Goal: Task Accomplishment & Management: Use online tool/utility

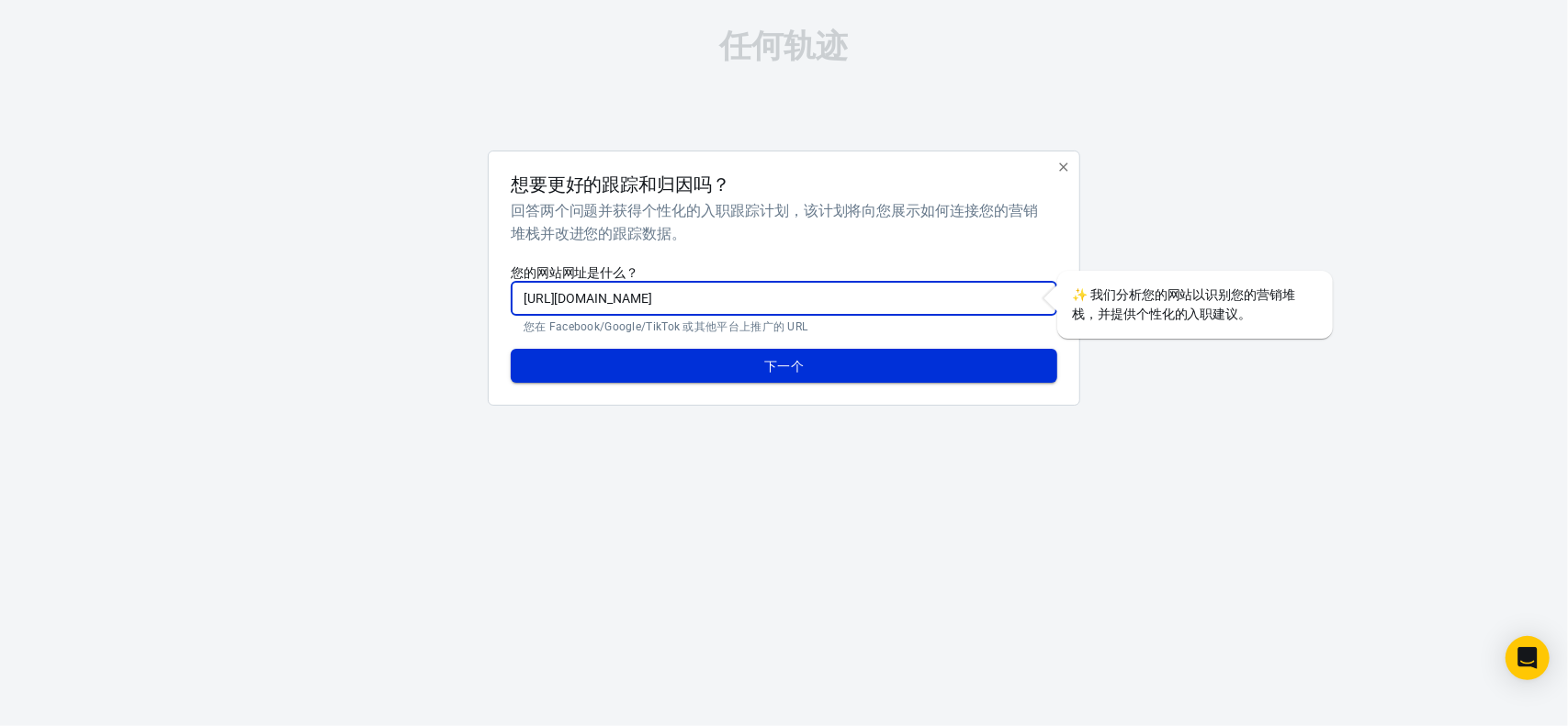
click at [709, 362] on button "下一个" at bounding box center [784, 365] width 547 height 35
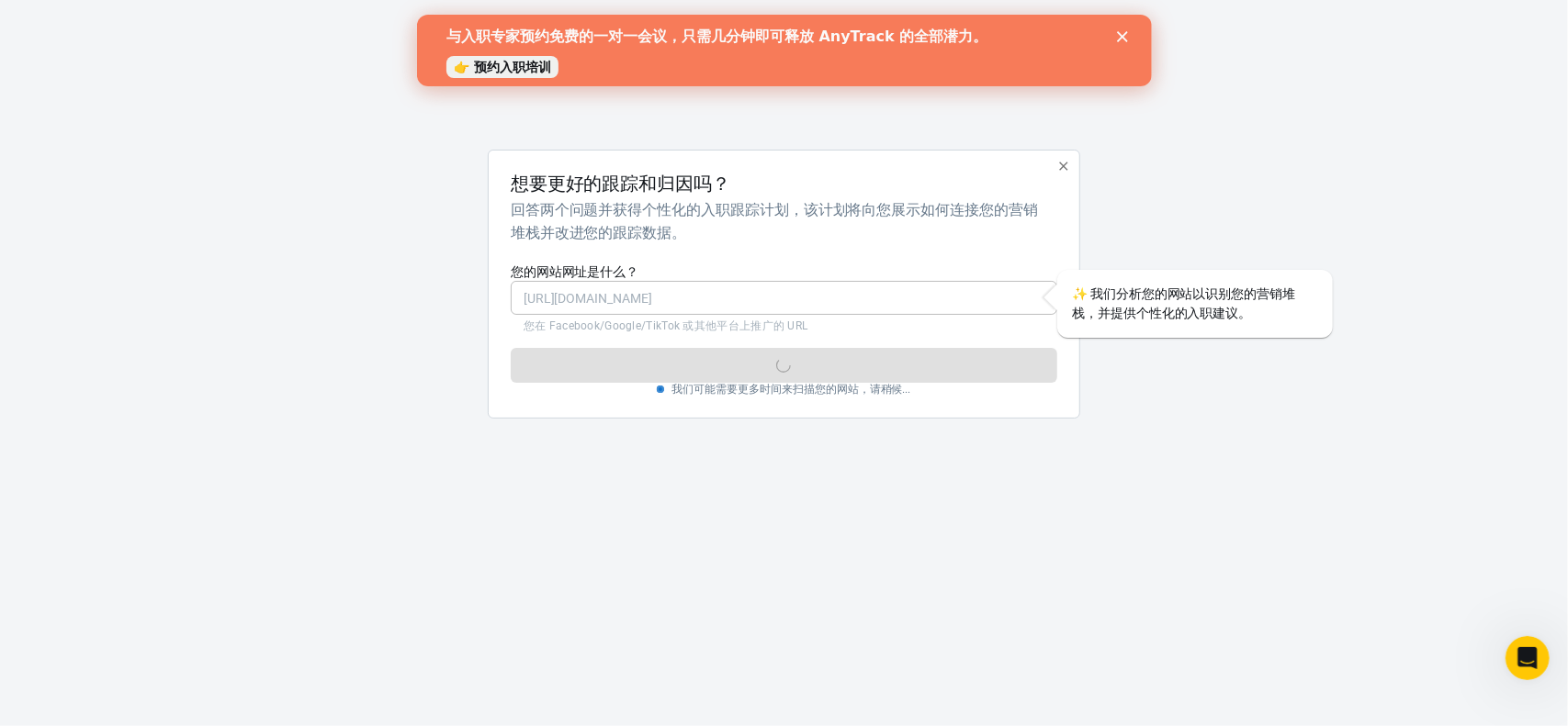
click at [1118, 34] on polygon "关闭" at bounding box center [1121, 37] width 11 height 11
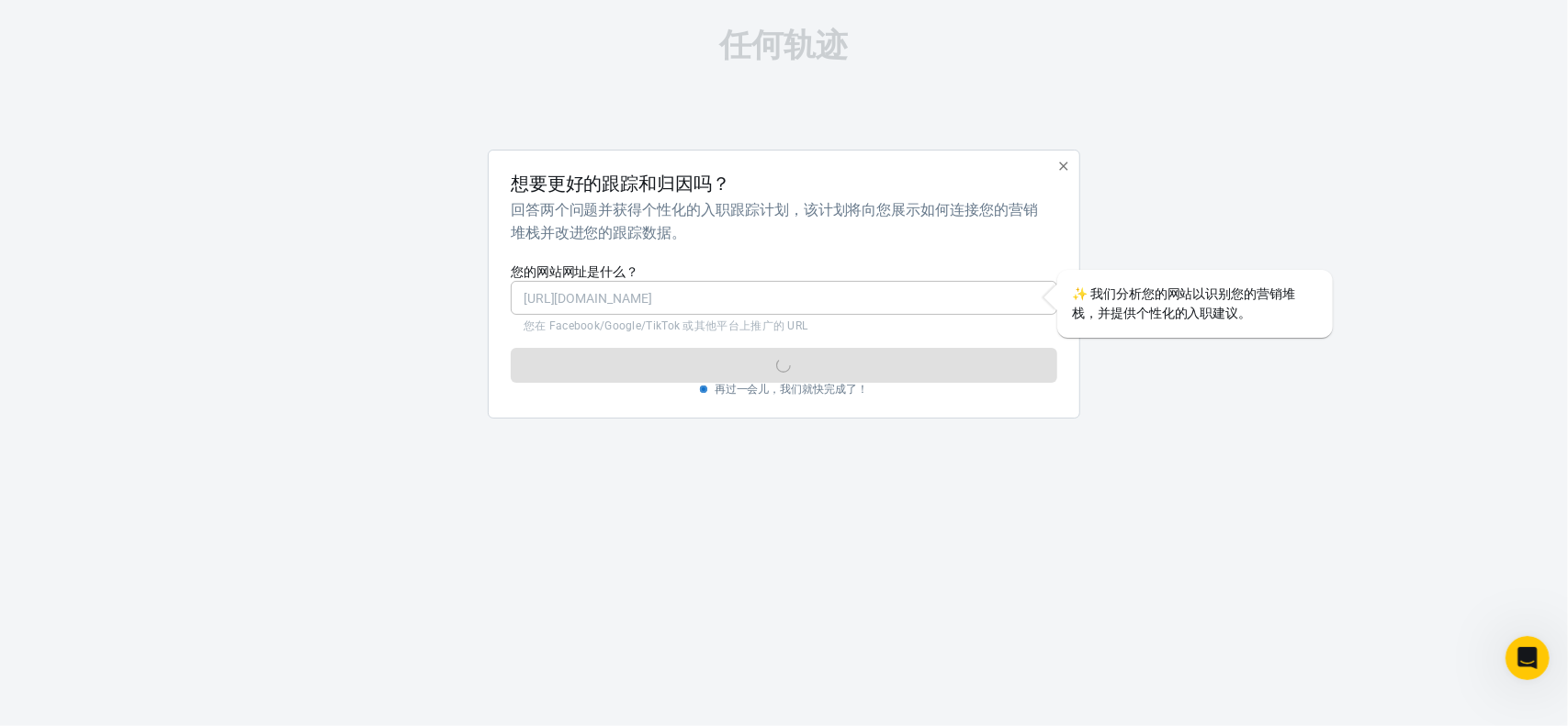
click at [1064, 171] on icon "button" at bounding box center [1064, 166] width 15 height 15
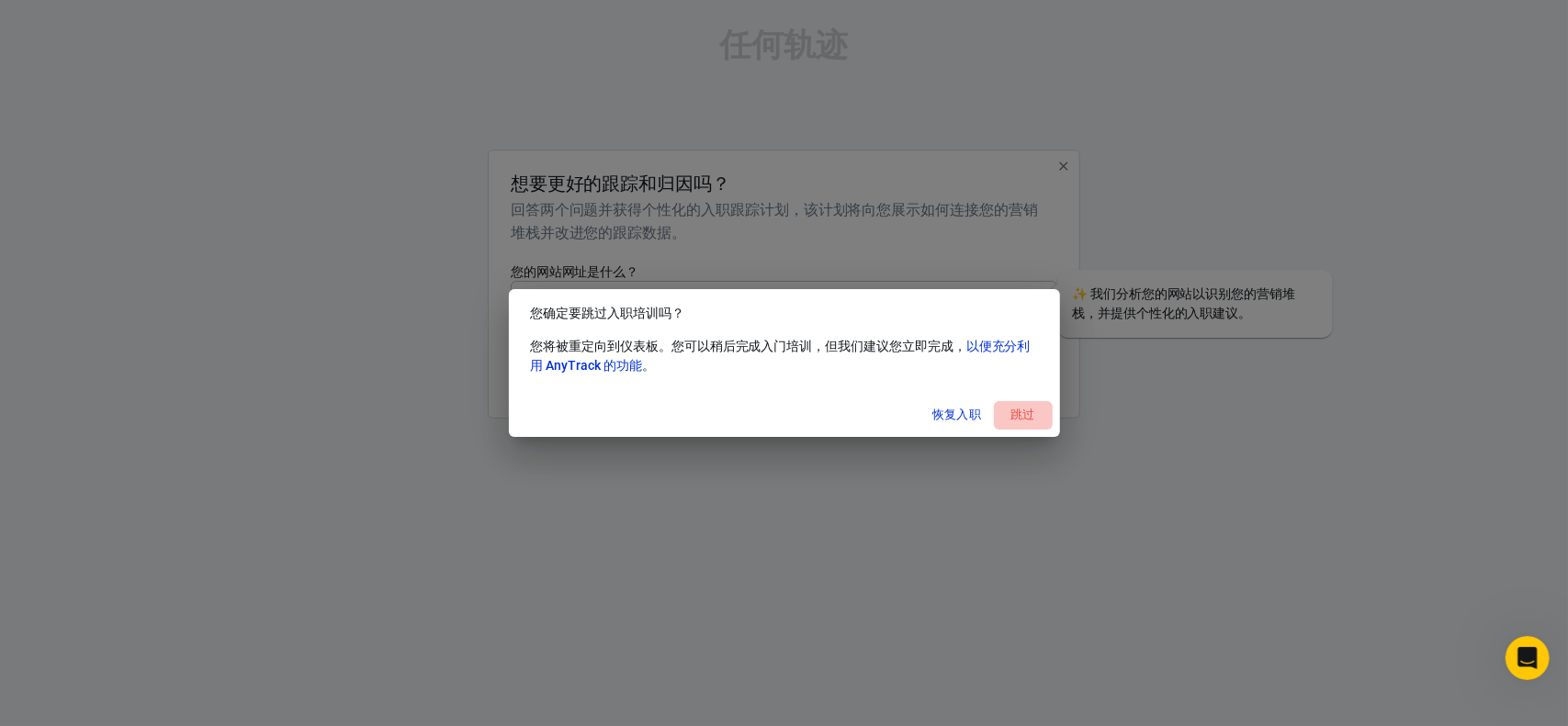
click at [1018, 414] on font "跳过" at bounding box center [1023, 414] width 25 height 14
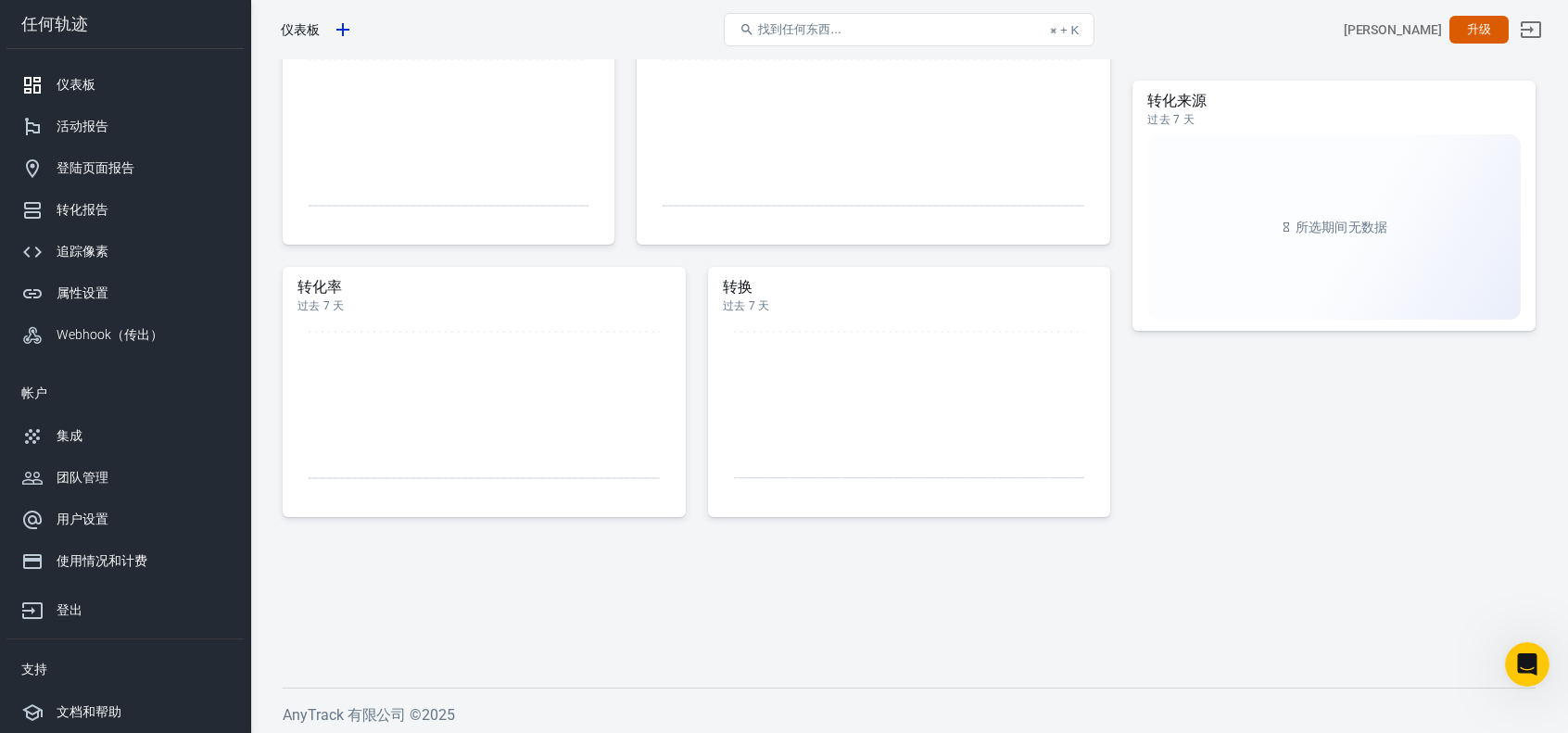
scroll to position [766, 0]
click at [100, 438] on div "集成" at bounding box center [142, 436] width 173 height 19
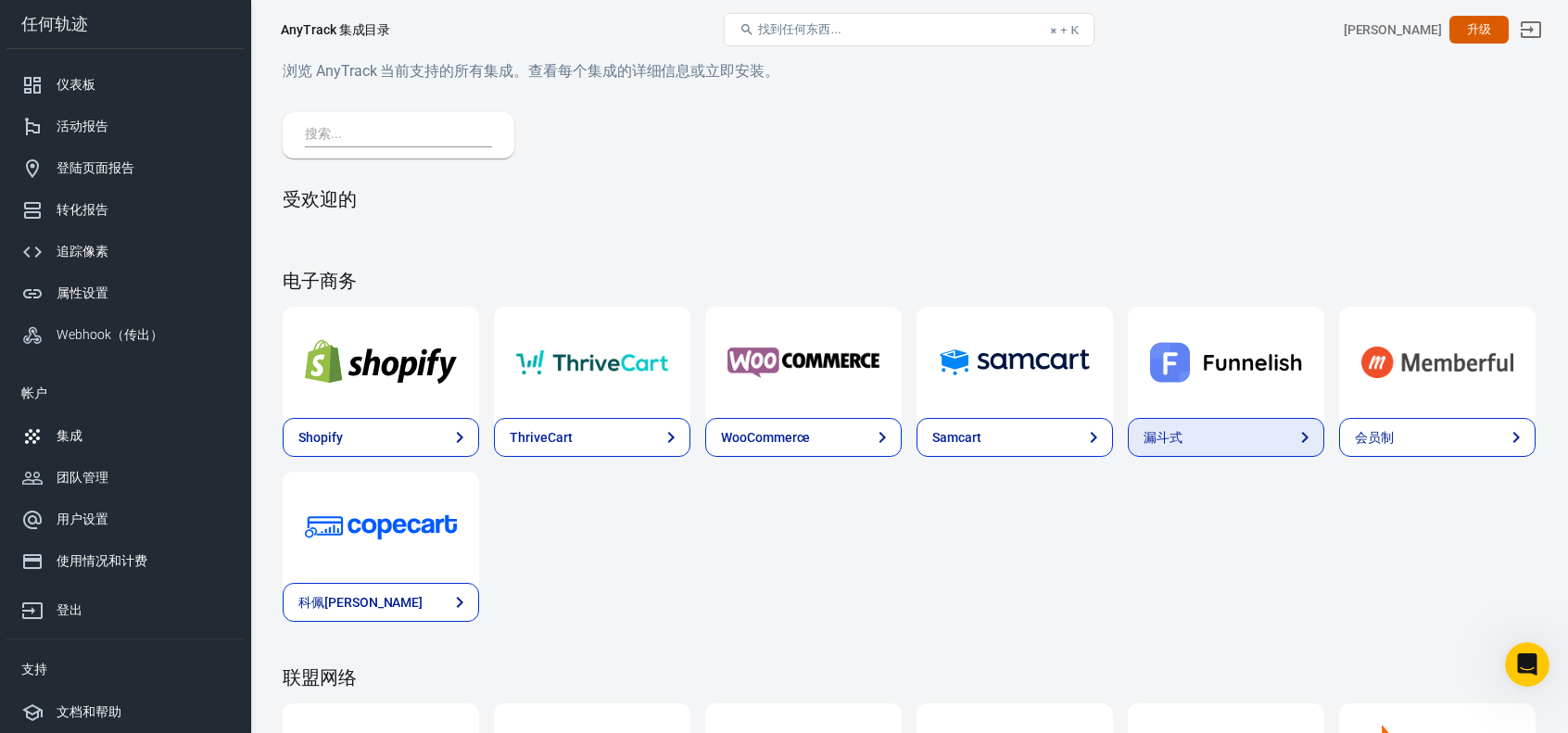
click at [1218, 441] on link "漏斗式" at bounding box center [1226, 438] width 196 height 39
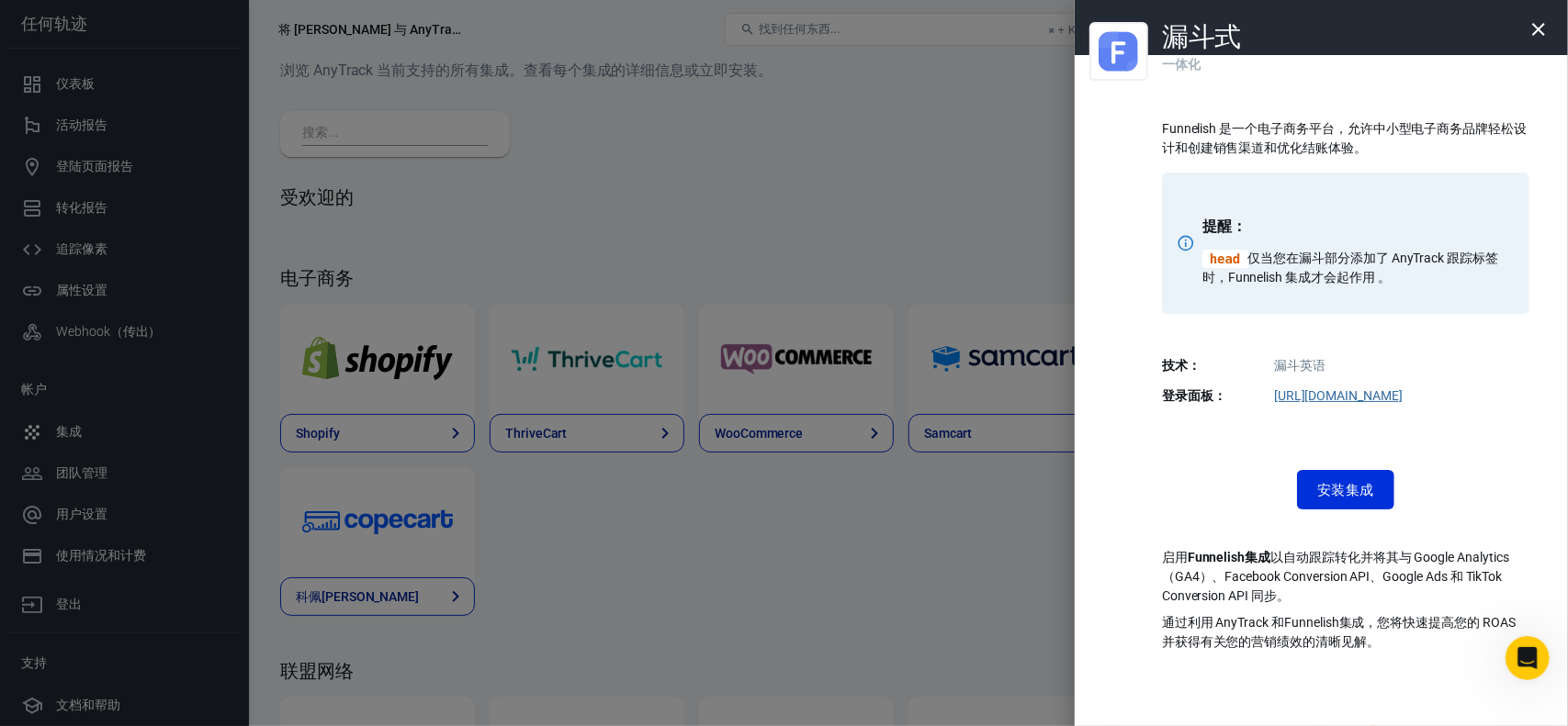
click at [1304, 356] on dd "漏斗英语" at bounding box center [1346, 365] width 346 height 19
click at [1330, 481] on font "安装集成" at bounding box center [1345, 490] width 57 height 17
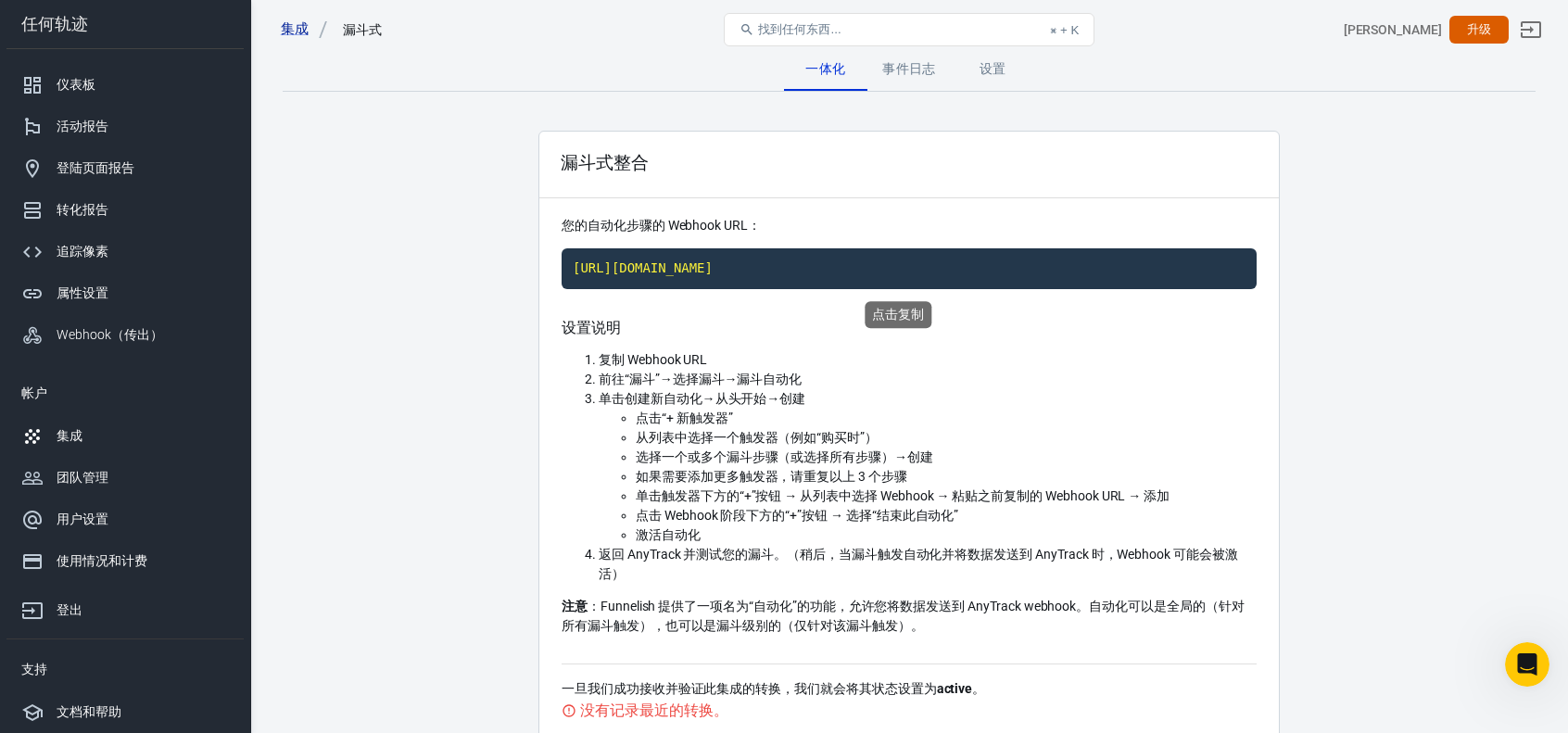
click at [847, 269] on code "[URL][DOMAIN_NAME]" at bounding box center [908, 269] width 695 height 41
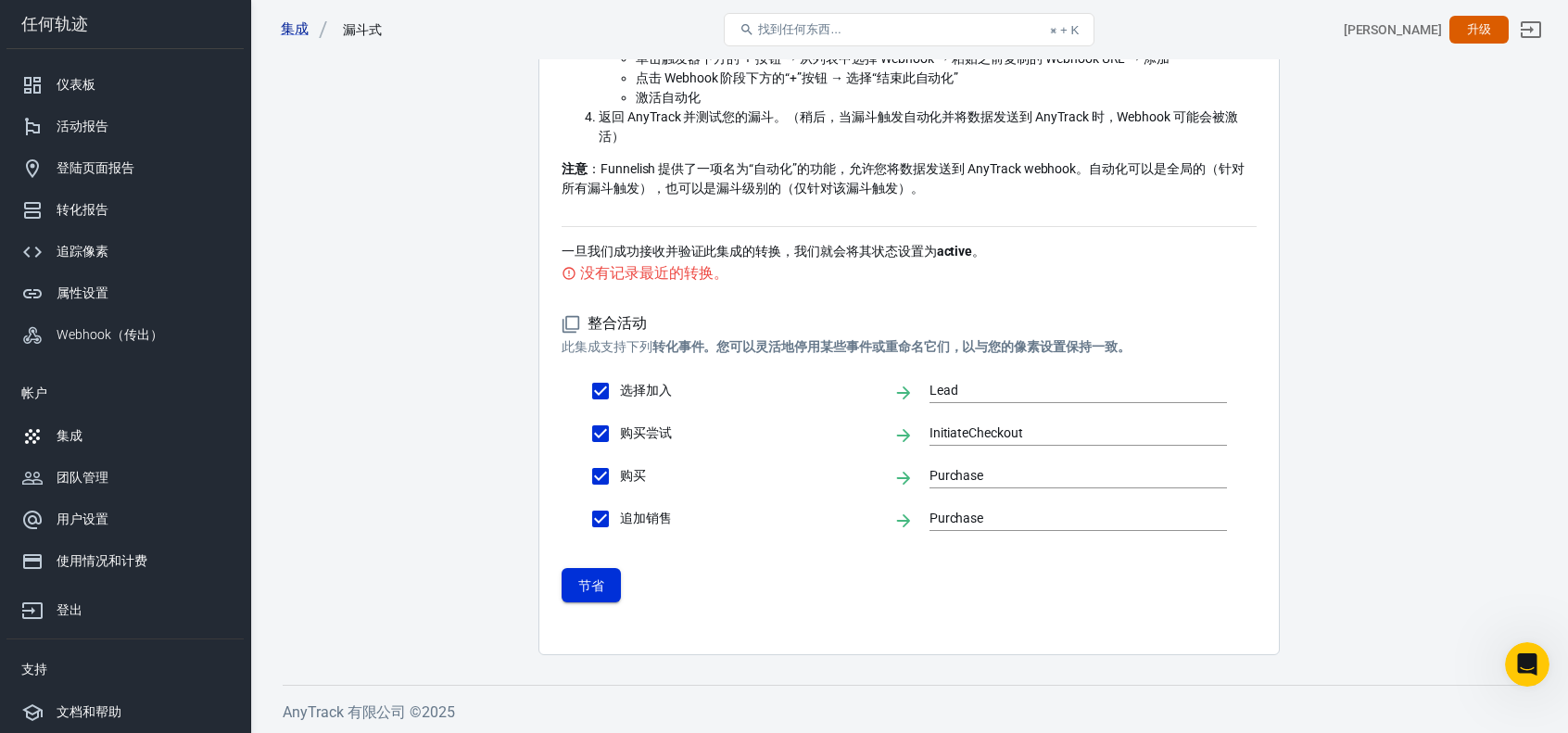
click at [613, 585] on button "节省" at bounding box center [591, 585] width 59 height 35
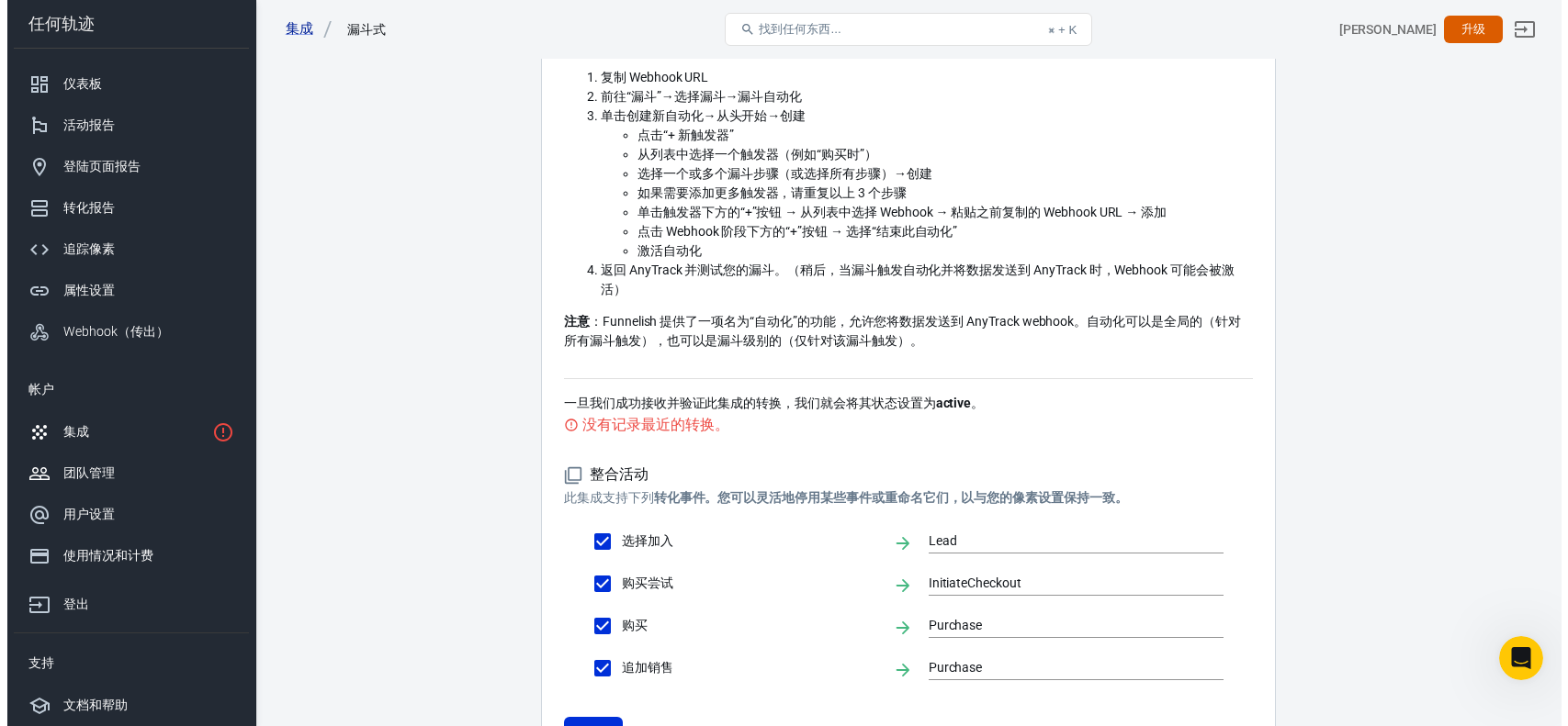
scroll to position [0, 0]
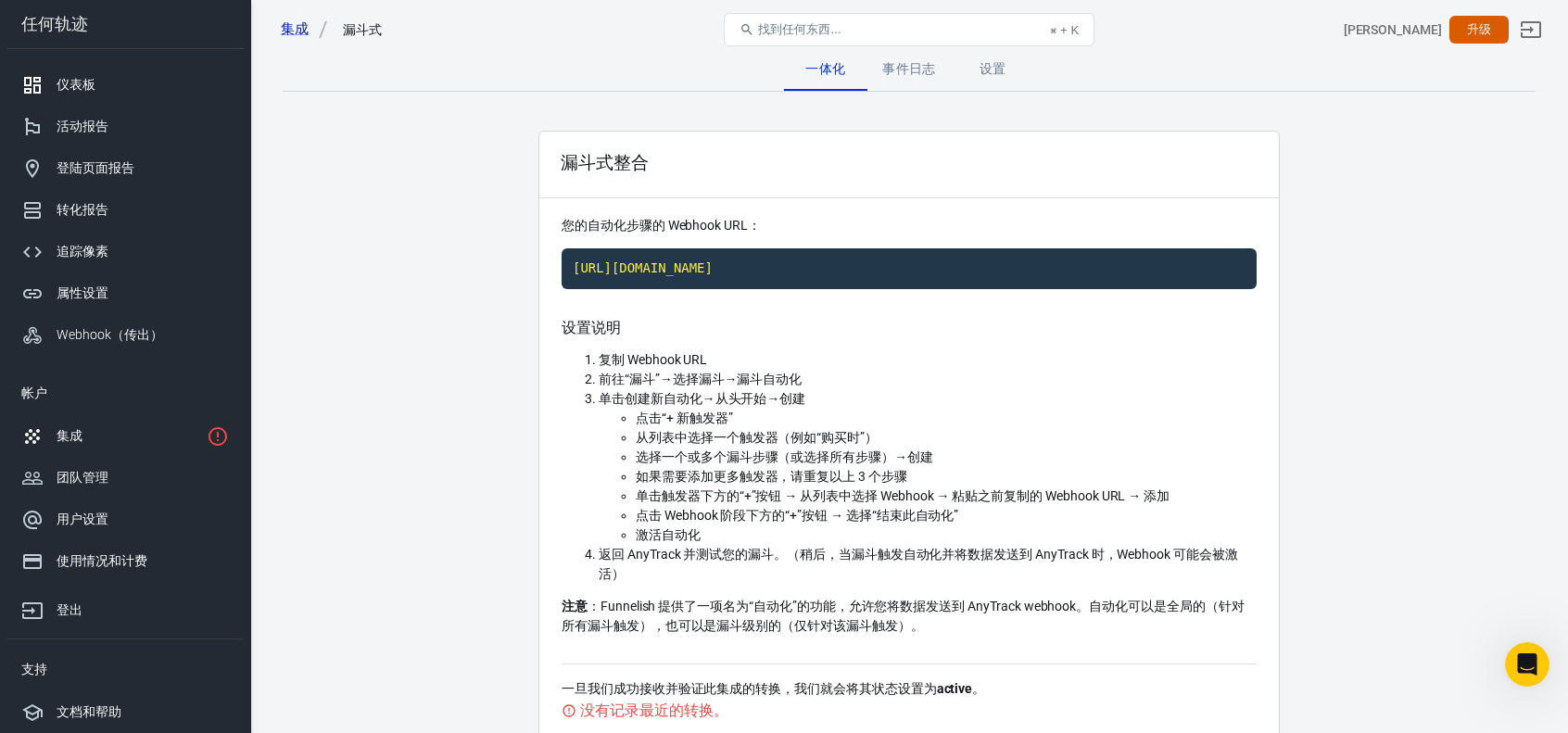
click at [90, 83] on font "仪表板" at bounding box center [75, 85] width 39 height 15
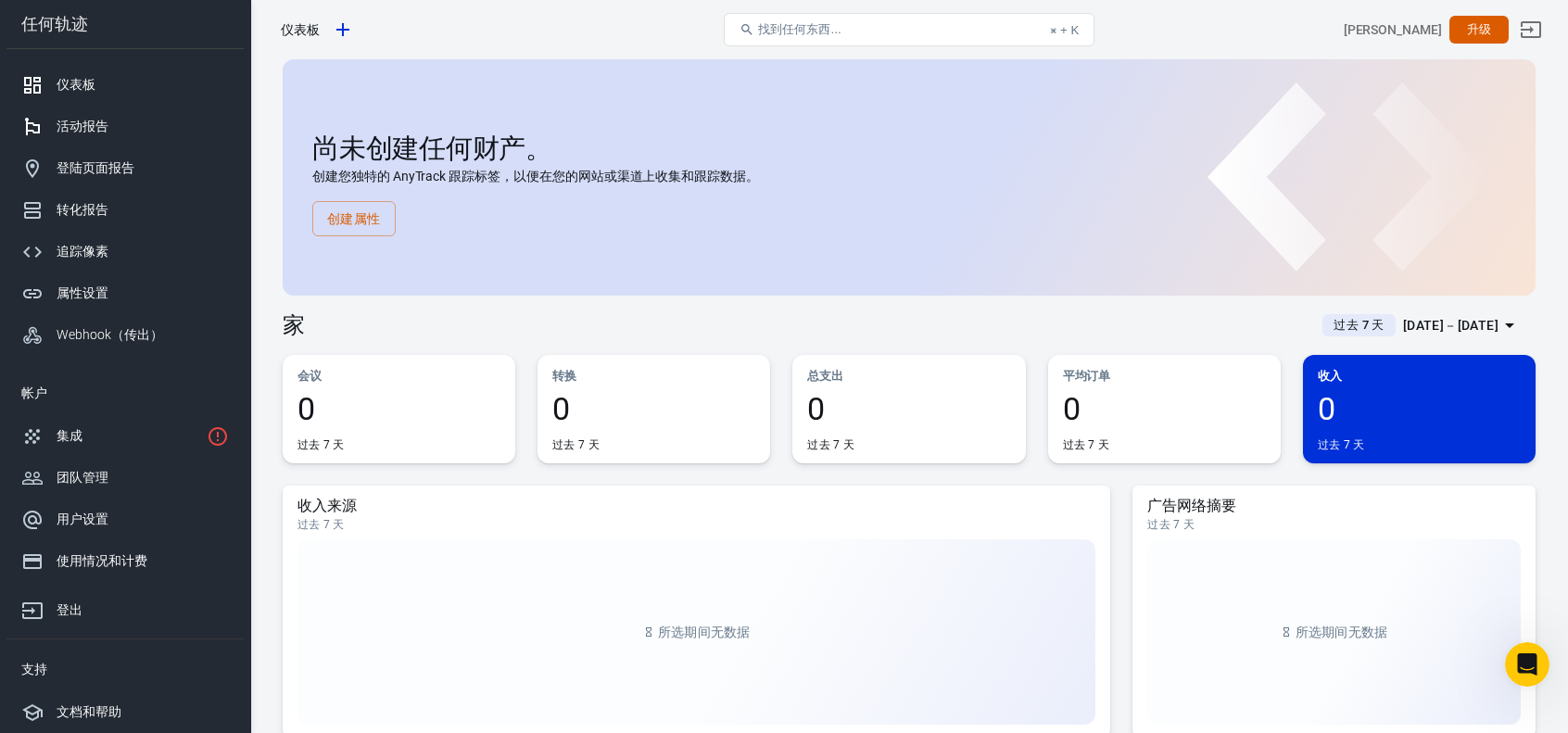
click at [91, 125] on font "活动报告" at bounding box center [82, 126] width 51 height 15
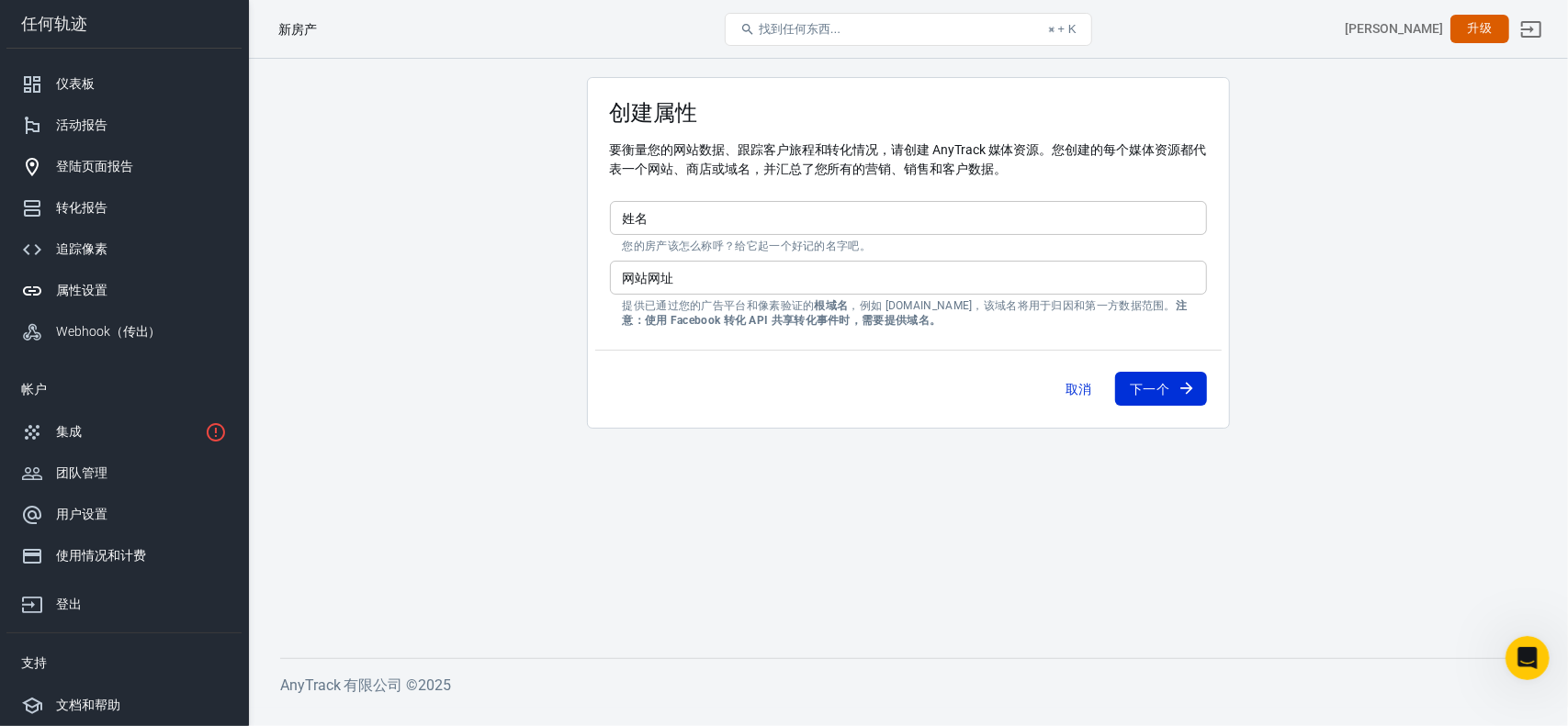
click at [95, 168] on font "登陆页面报告" at bounding box center [94, 166] width 77 height 15
click at [72, 425] on font "集成" at bounding box center [68, 431] width 26 height 15
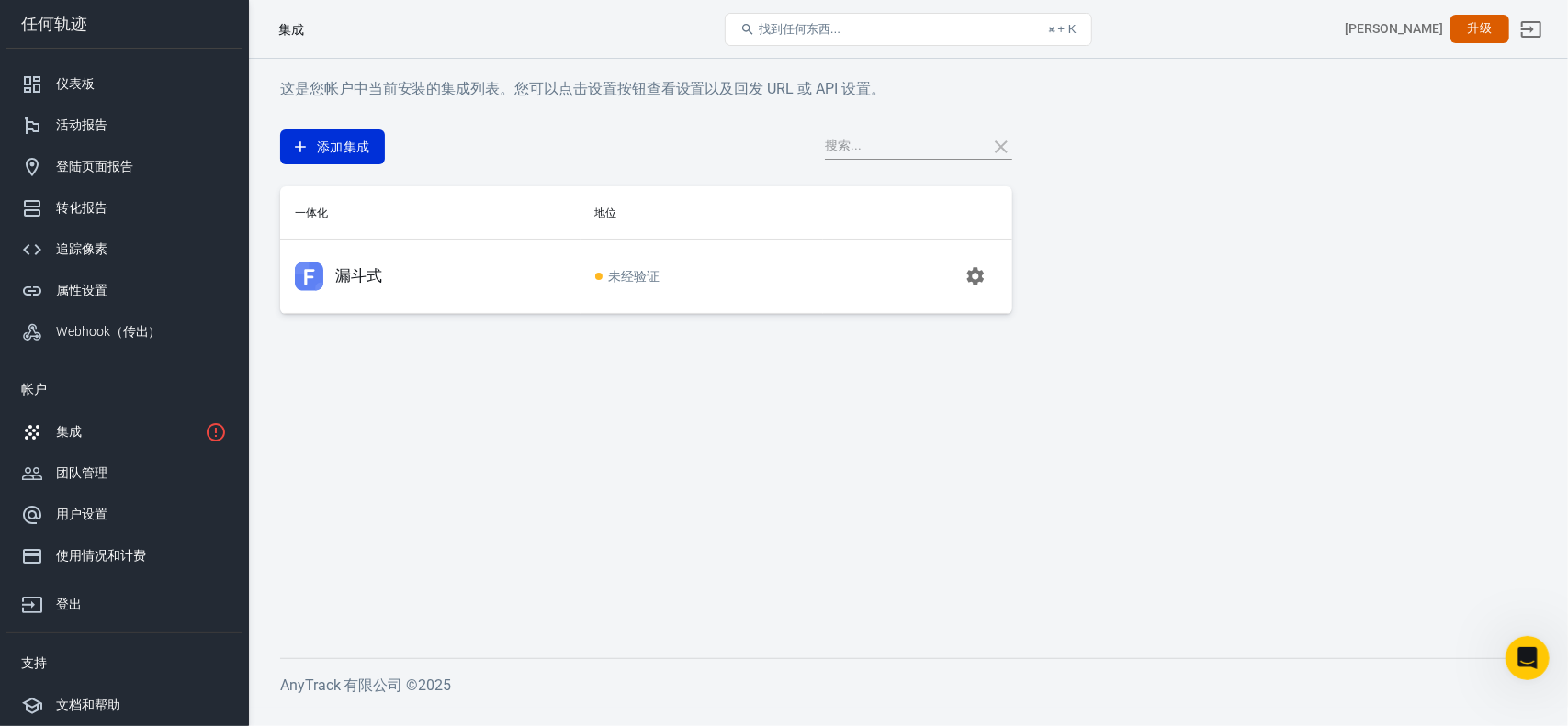
click at [1530, 33] on icon "登出" at bounding box center [1530, 28] width 22 height 22
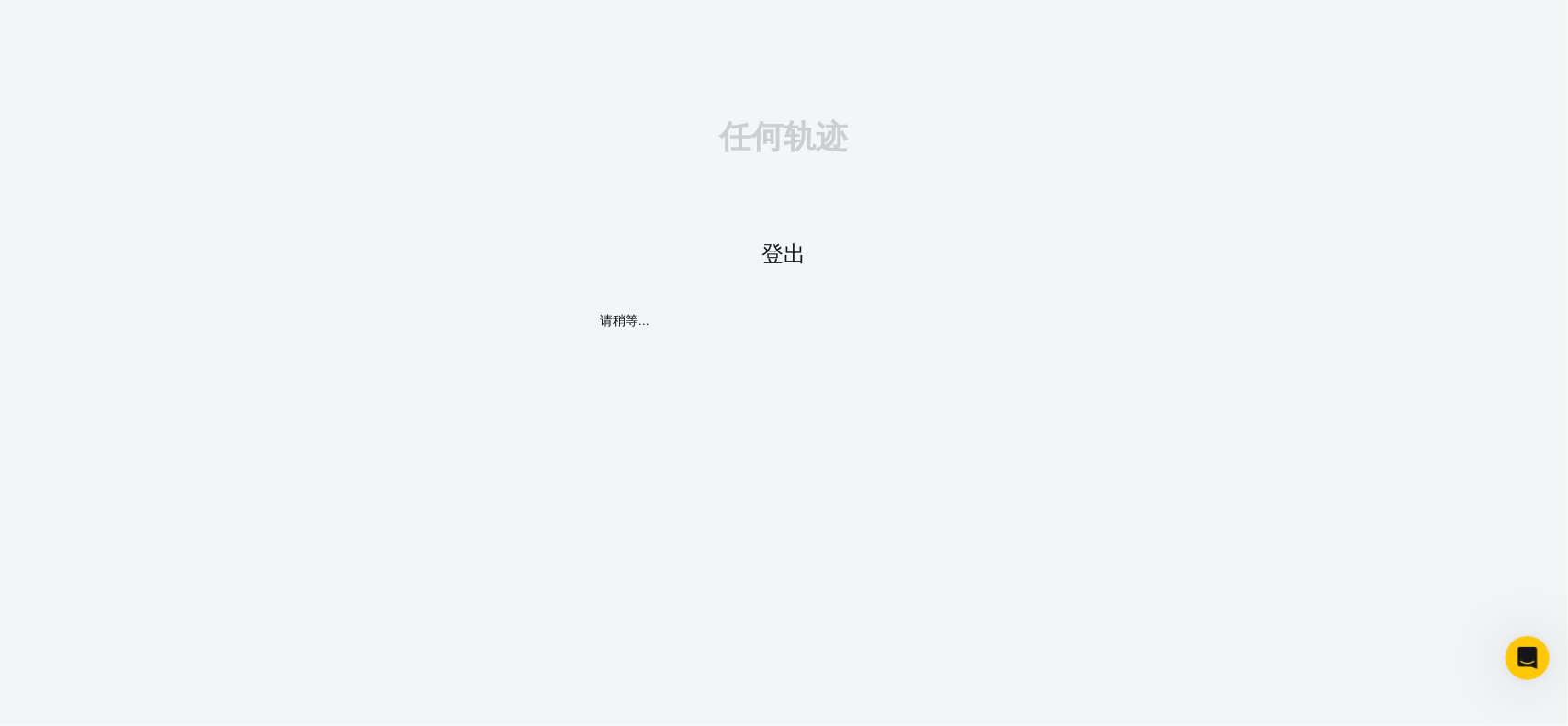
click at [622, 320] on font "请稍等..." at bounding box center [625, 321] width 50 height 15
